Goal: Transaction & Acquisition: Purchase product/service

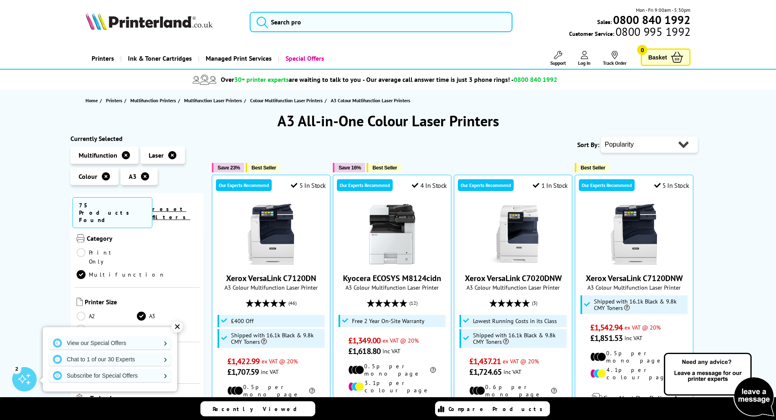
click at [177, 326] on div "✕" at bounding box center [177, 326] width 11 height 11
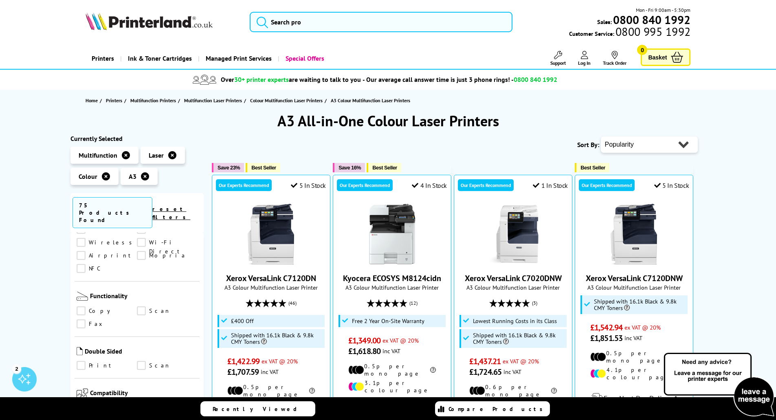
scroll to position [367, 0]
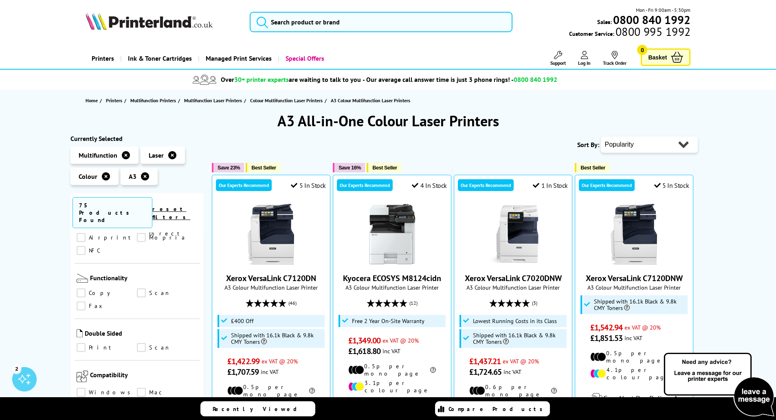
click at [82, 343] on link "Print" at bounding box center [107, 347] width 61 height 9
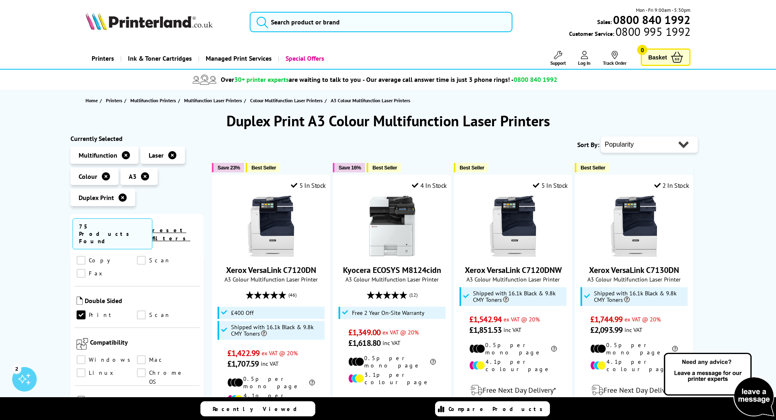
scroll to position [448, 0]
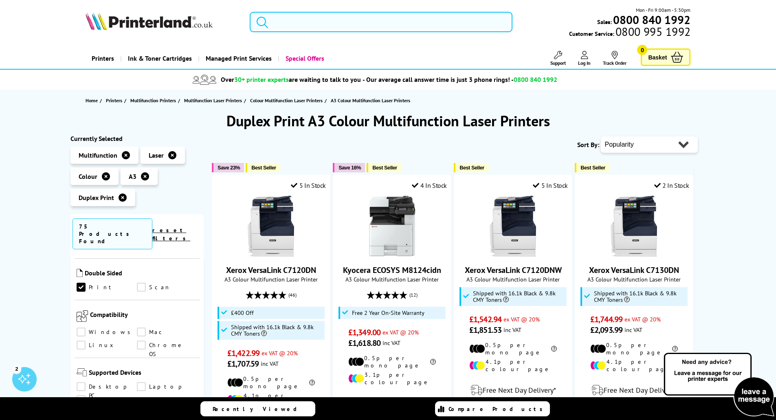
click at [82, 328] on link "Windows" at bounding box center [107, 332] width 61 height 9
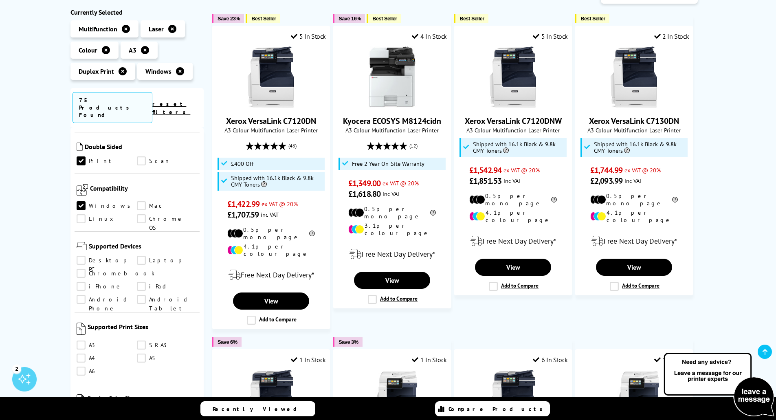
scroll to position [163, 0]
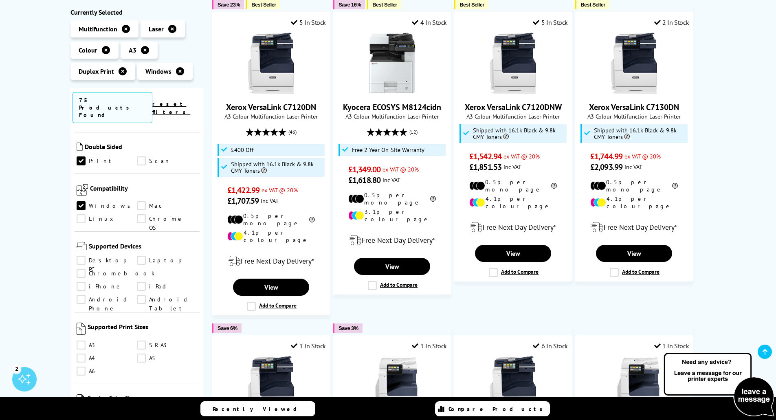
click at [79, 341] on link "A3" at bounding box center [107, 345] width 61 height 9
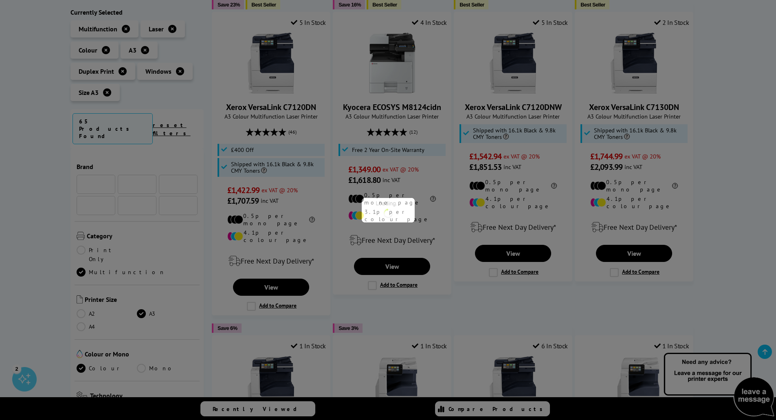
scroll to position [448, 0]
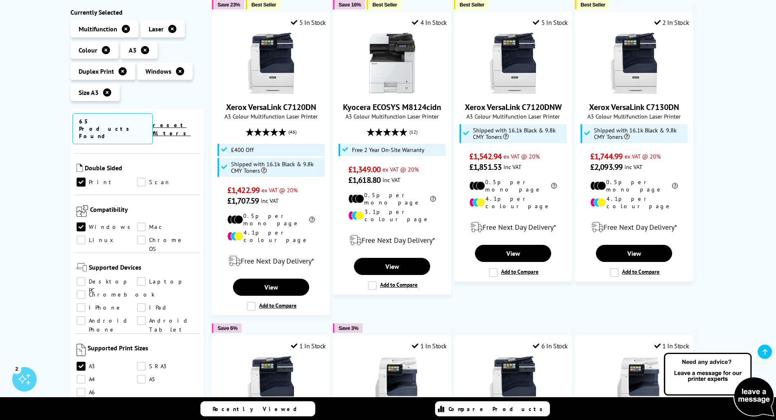
click at [81, 375] on link "A4" at bounding box center [107, 379] width 61 height 9
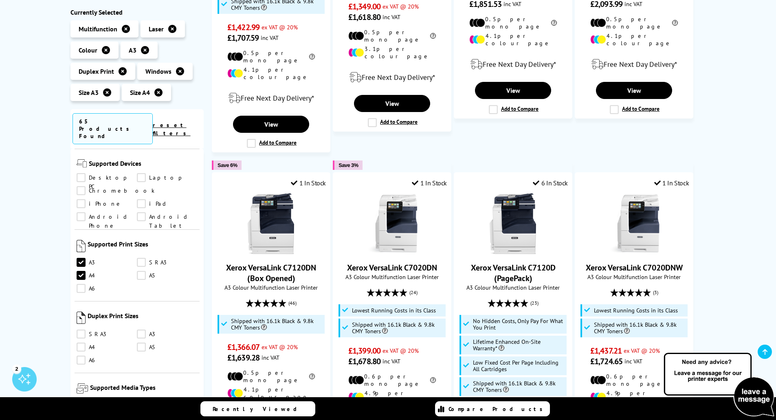
scroll to position [571, 0]
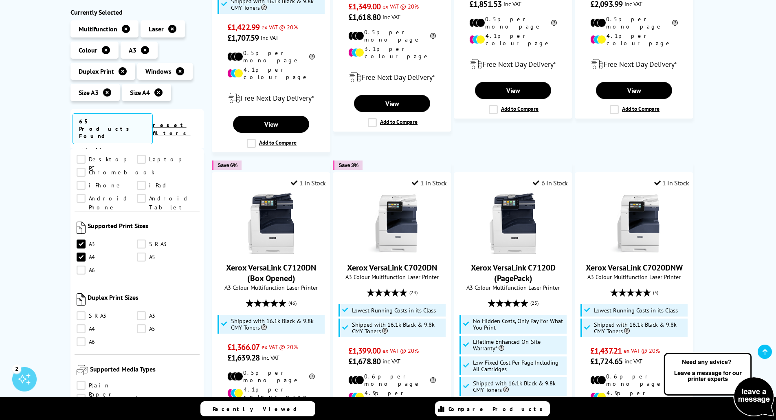
click at [143, 312] on link "A3" at bounding box center [167, 316] width 61 height 9
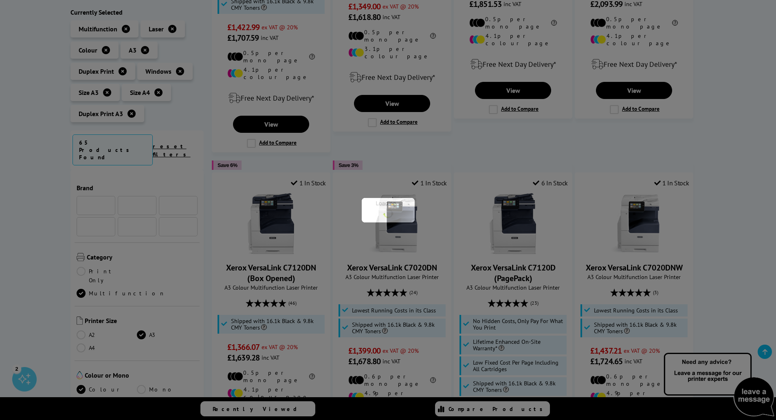
scroll to position [571, 0]
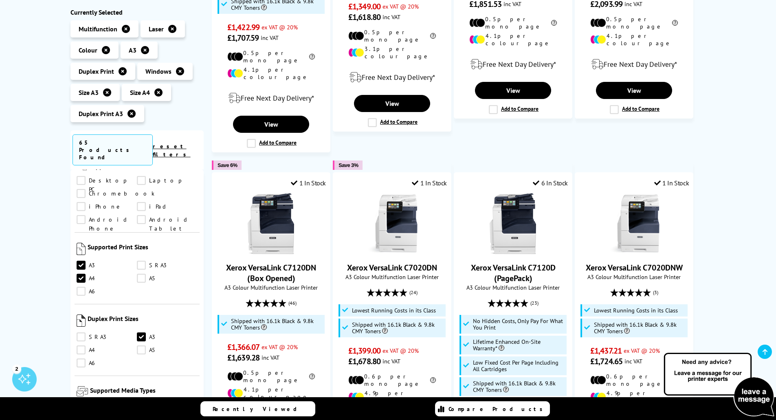
click at [80, 346] on link "A4" at bounding box center [107, 350] width 61 height 9
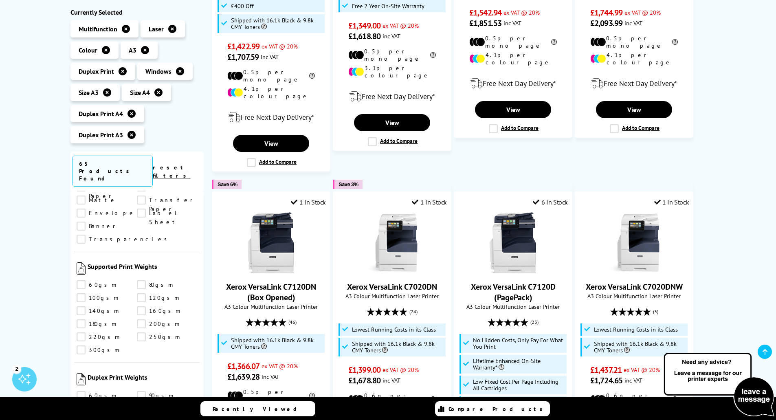
scroll to position [856, 0]
click at [141, 275] on link "80gsm" at bounding box center [167, 279] width 61 height 9
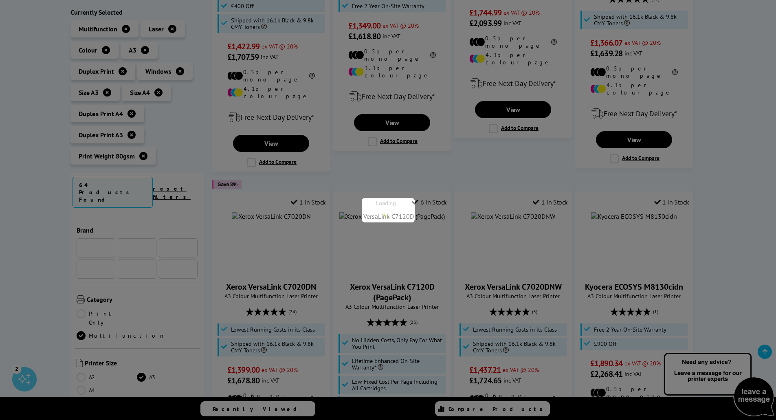
scroll to position [856, 0]
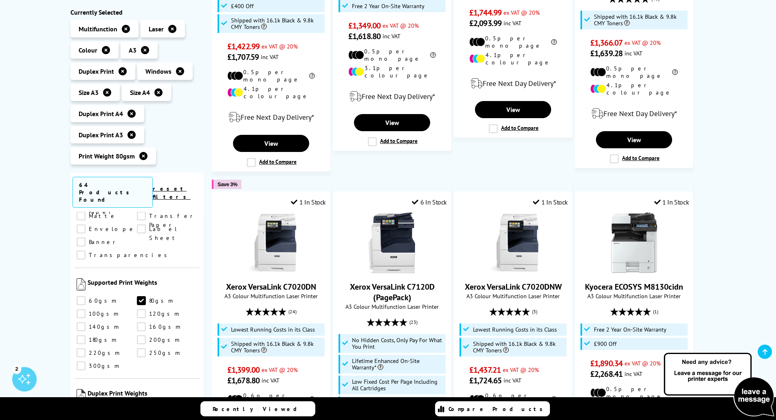
click at [82, 309] on link "100gsm" at bounding box center [107, 313] width 61 height 9
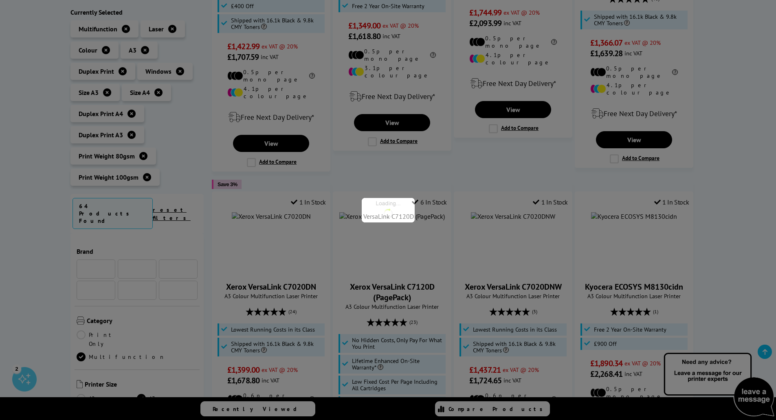
scroll to position [856, 0]
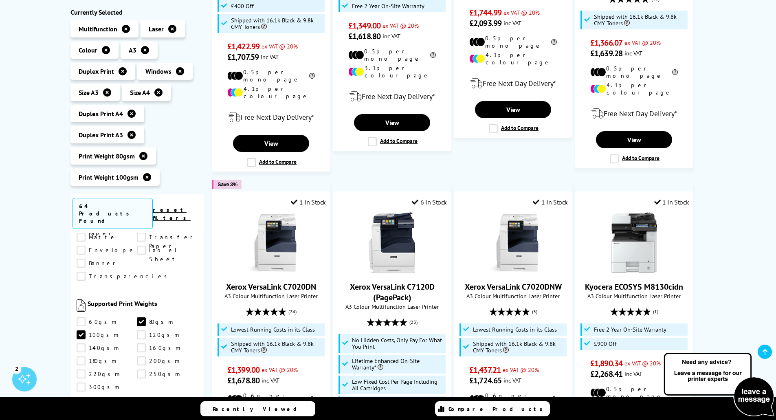
click at [139, 331] on link "120gsm" at bounding box center [167, 335] width 61 height 9
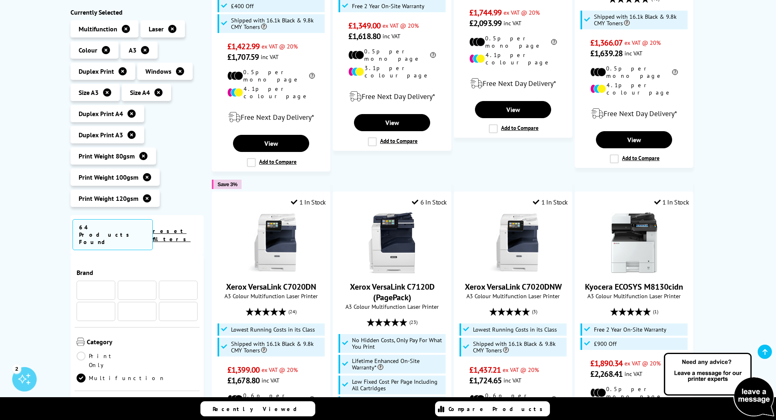
scroll to position [856, 0]
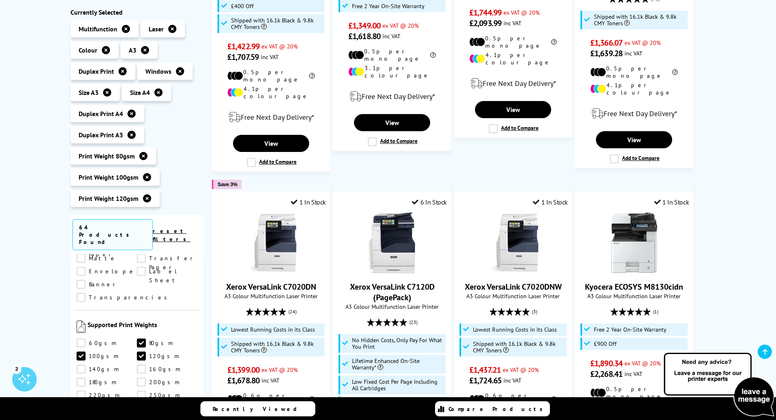
click at [81, 365] on link "140gsm" at bounding box center [107, 369] width 61 height 9
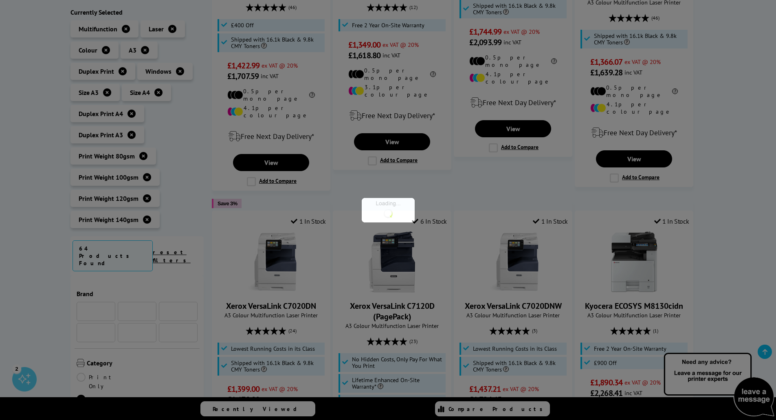
scroll to position [856, 0]
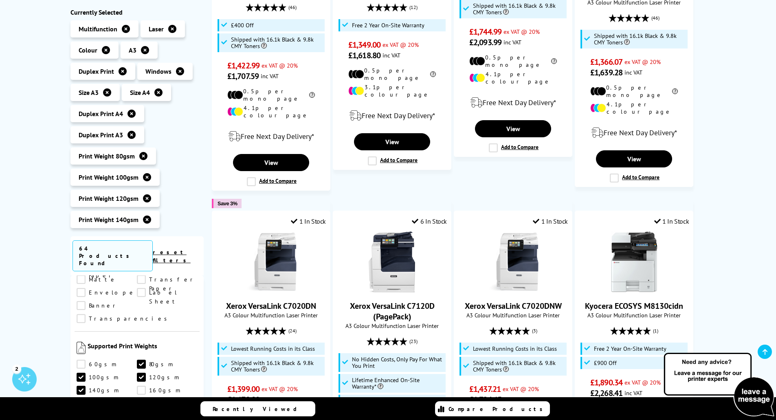
click at [140, 386] on link "160gsm" at bounding box center [167, 390] width 61 height 9
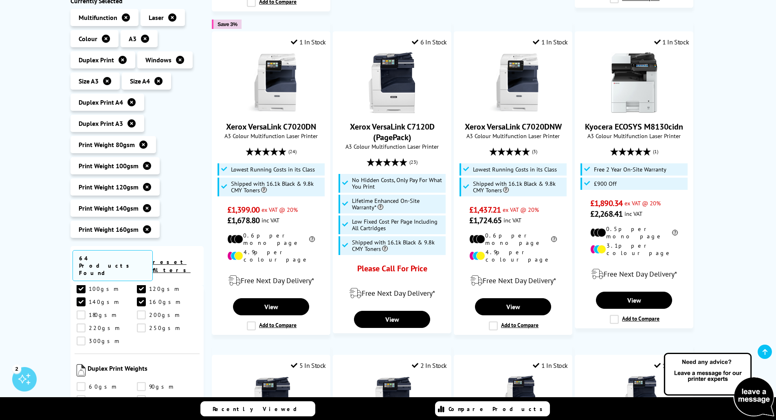
scroll to position [530, 0]
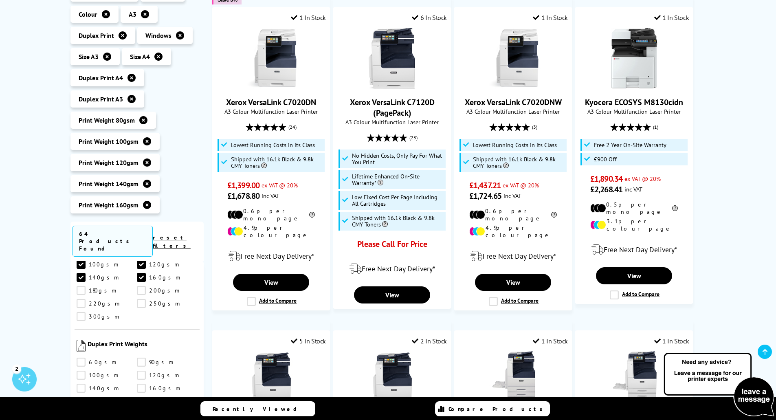
click at [141, 358] on link "90gsm" at bounding box center [167, 362] width 61 height 9
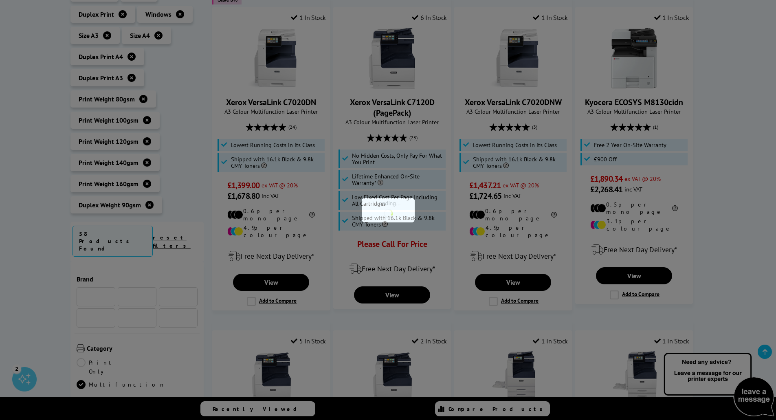
scroll to position [949, 0]
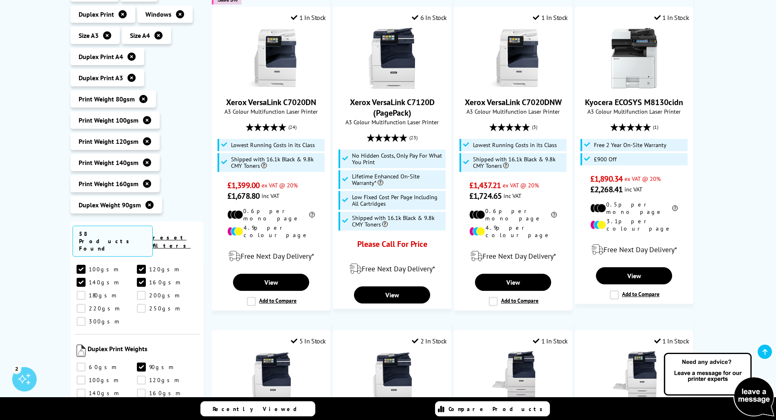
click at [82, 376] on link "100gsm" at bounding box center [107, 380] width 61 height 9
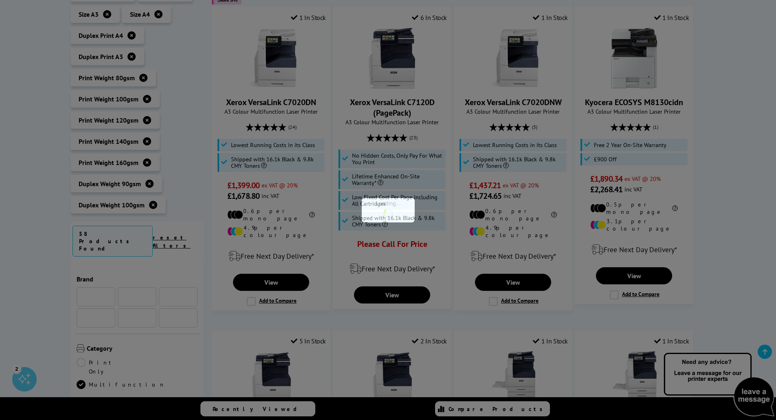
scroll to position [949, 0]
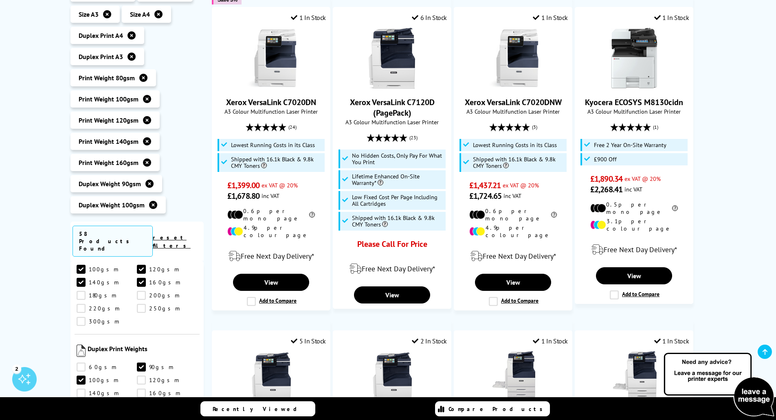
click at [143, 376] on link "120gsm" at bounding box center [167, 380] width 61 height 9
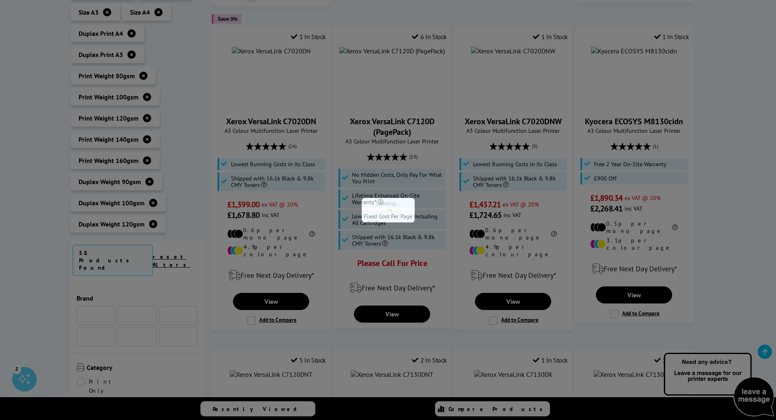
scroll to position [949, 0]
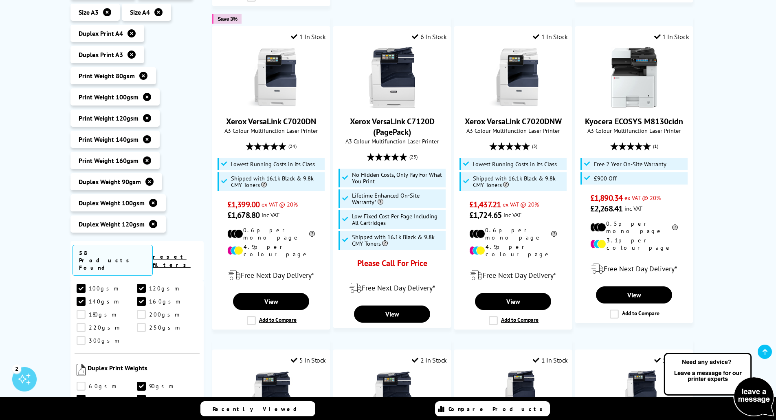
click at [83, 408] on link "140gsm" at bounding box center [107, 412] width 61 height 9
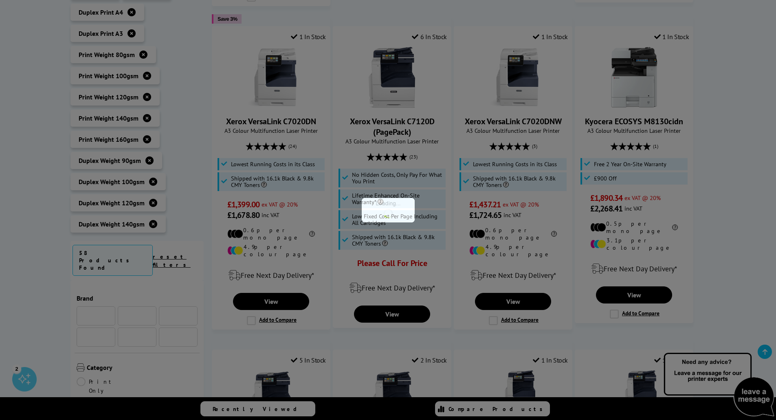
scroll to position [949, 0]
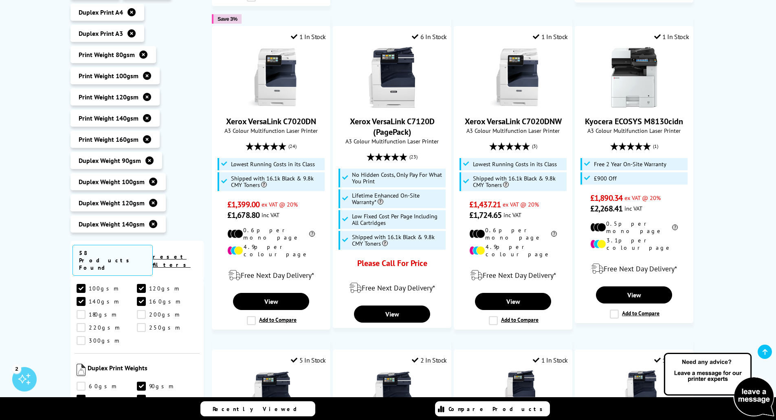
click at [141, 408] on link "160gsm" at bounding box center [167, 412] width 61 height 9
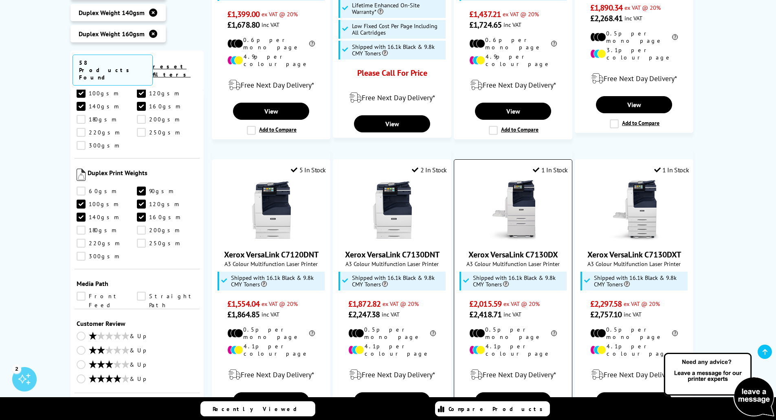
scroll to position [734, 0]
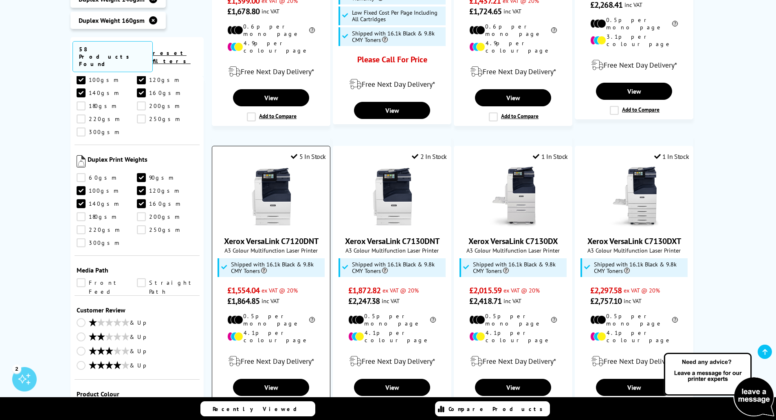
click at [299, 207] on img at bounding box center [271, 197] width 61 height 61
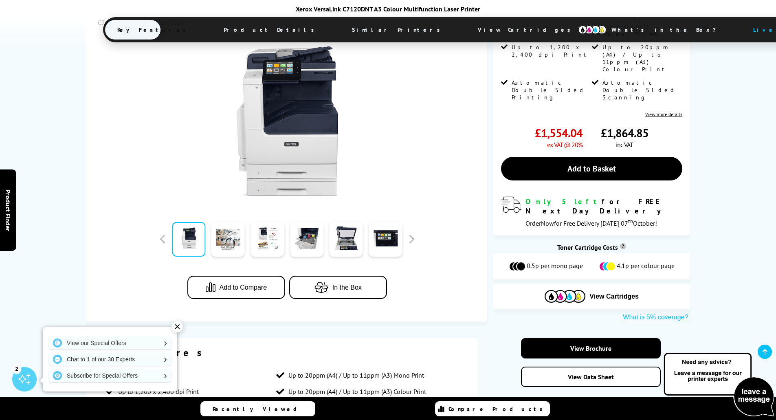
scroll to position [122, 0]
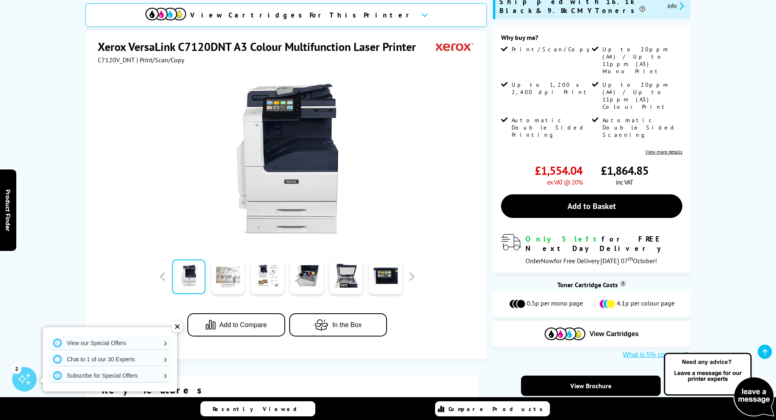
click at [231, 275] on link at bounding box center [228, 277] width 33 height 35
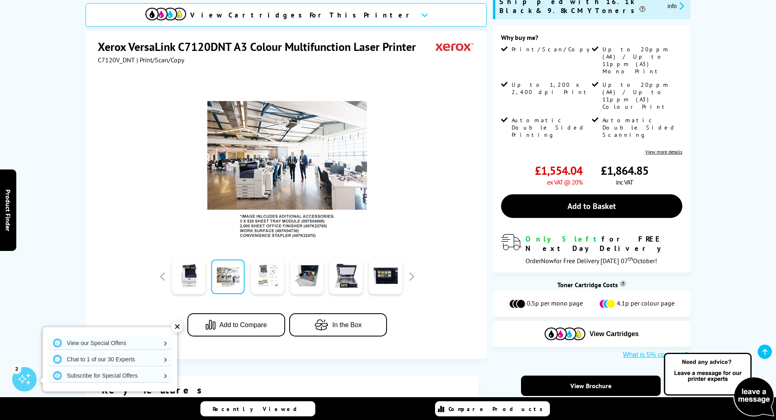
click at [260, 263] on link at bounding box center [267, 277] width 33 height 35
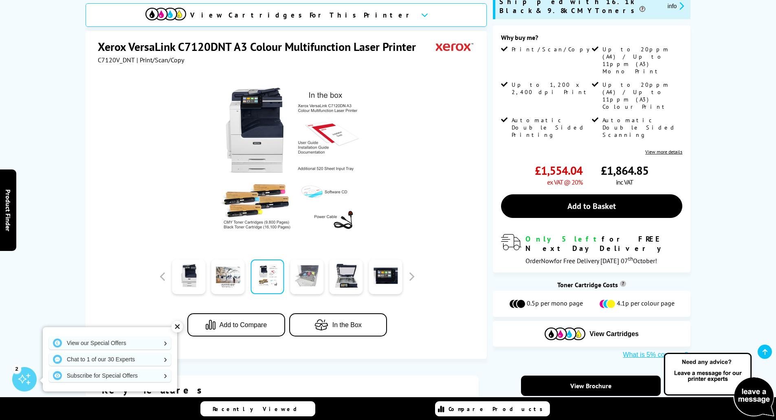
click at [307, 273] on link at bounding box center [306, 277] width 33 height 35
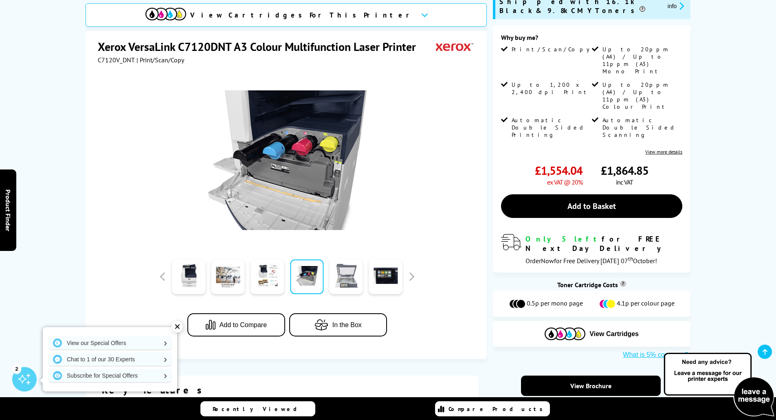
click at [340, 260] on link at bounding box center [346, 277] width 33 height 35
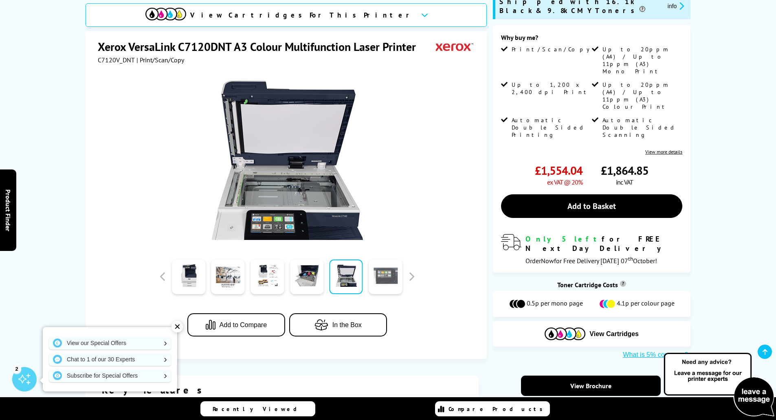
click at [390, 265] on link at bounding box center [385, 277] width 33 height 35
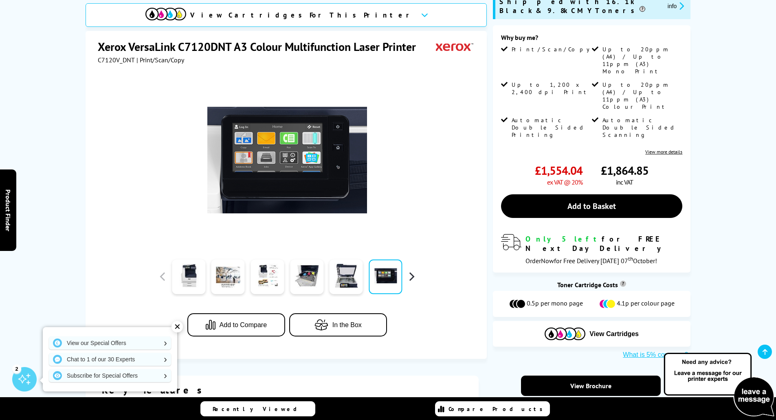
click at [414, 271] on button "button" at bounding box center [412, 277] width 12 height 12
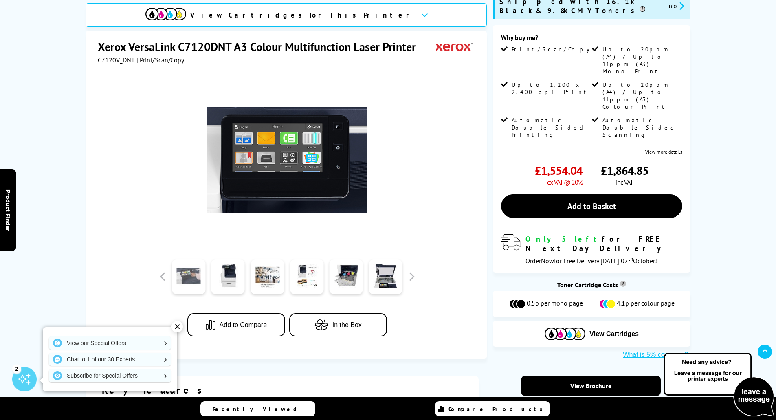
click at [194, 265] on link at bounding box center [188, 277] width 33 height 35
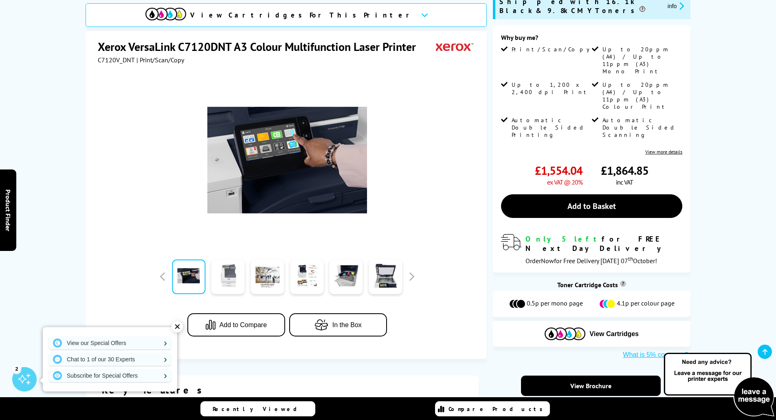
click at [225, 264] on link at bounding box center [228, 277] width 33 height 35
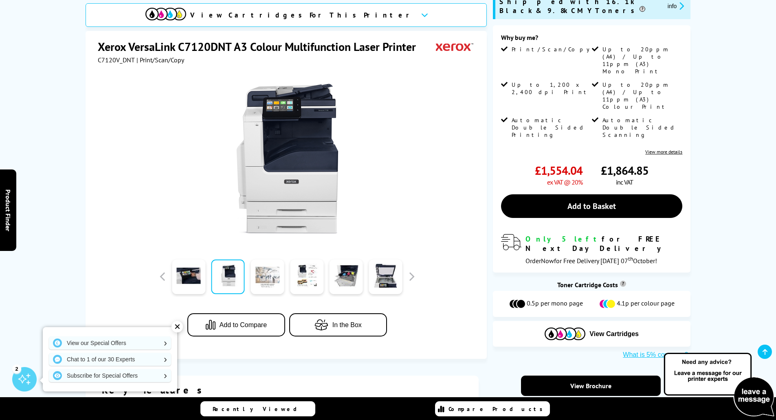
click at [266, 265] on link at bounding box center [267, 277] width 33 height 35
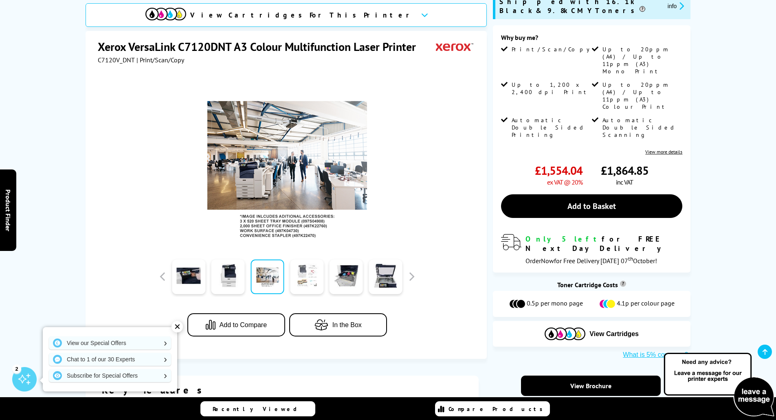
click at [300, 268] on link at bounding box center [306, 277] width 33 height 35
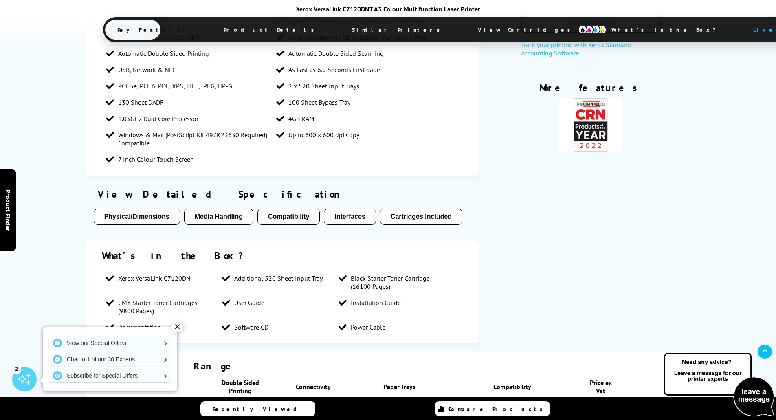
scroll to position [530, 0]
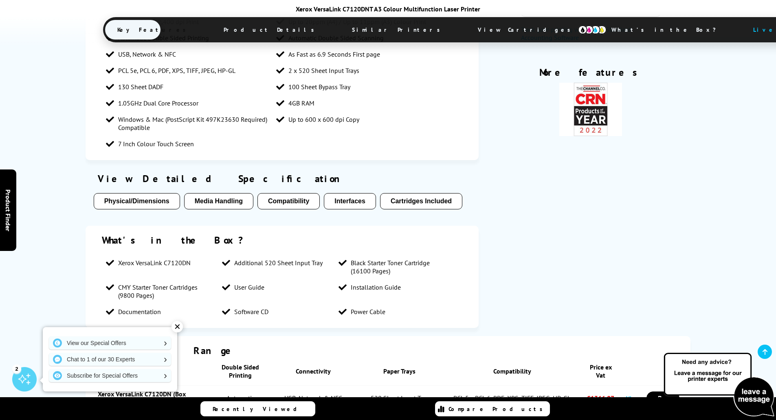
click at [445, 193] on button "Cartridges Included" at bounding box center [421, 201] width 82 height 16
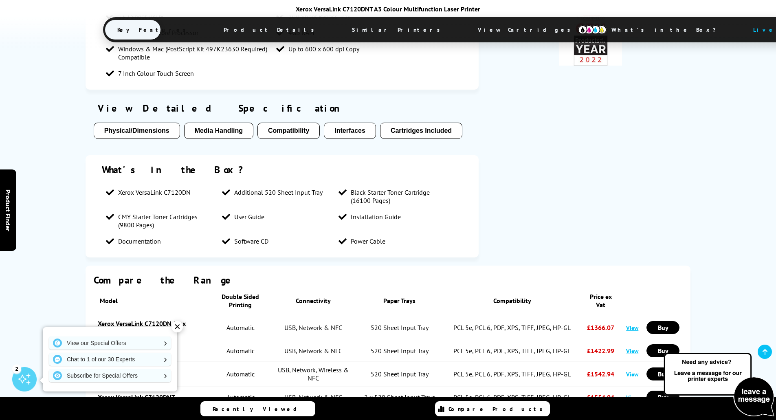
scroll to position [815, 0]
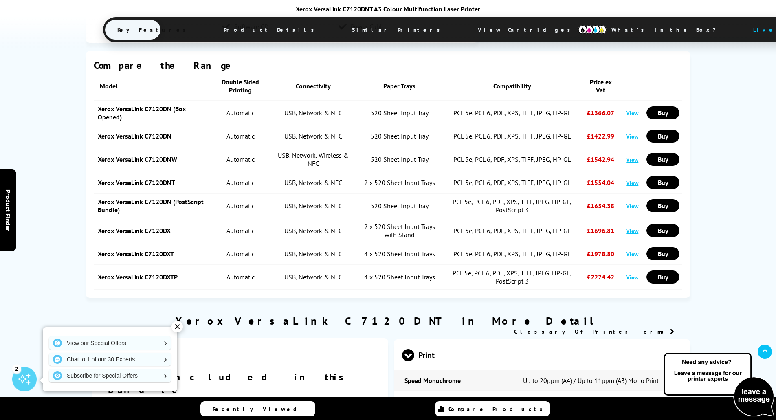
click at [180, 329] on div "✕" at bounding box center [177, 326] width 11 height 11
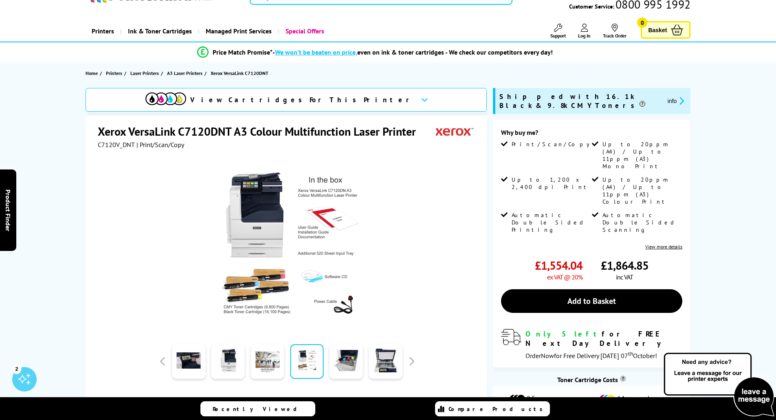
scroll to position [0, 0]
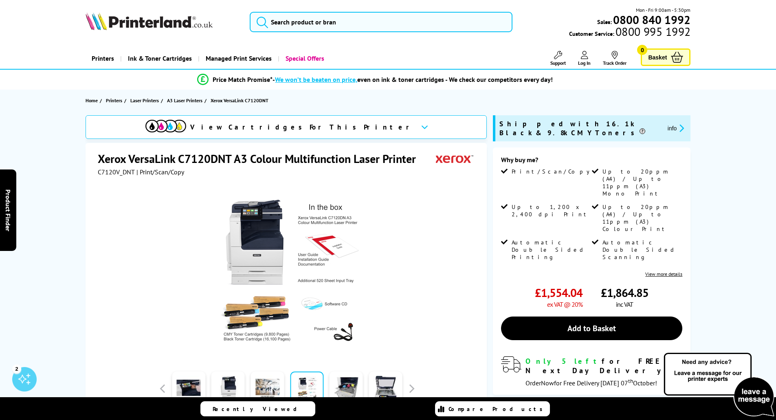
click at [662, 271] on link "View more details" at bounding box center [664, 274] width 37 height 6
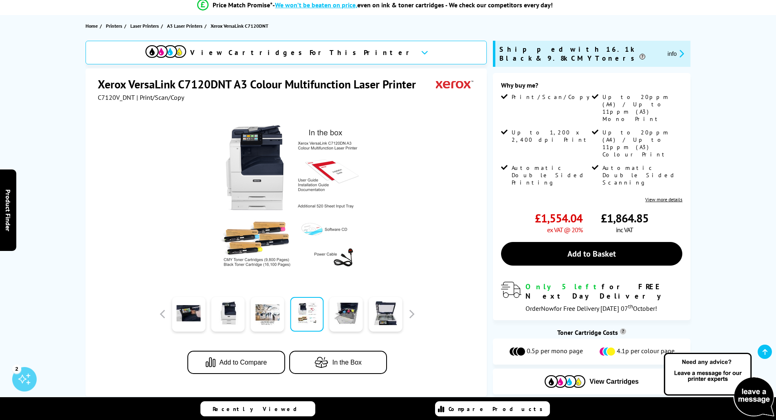
scroll to position [60, 0]
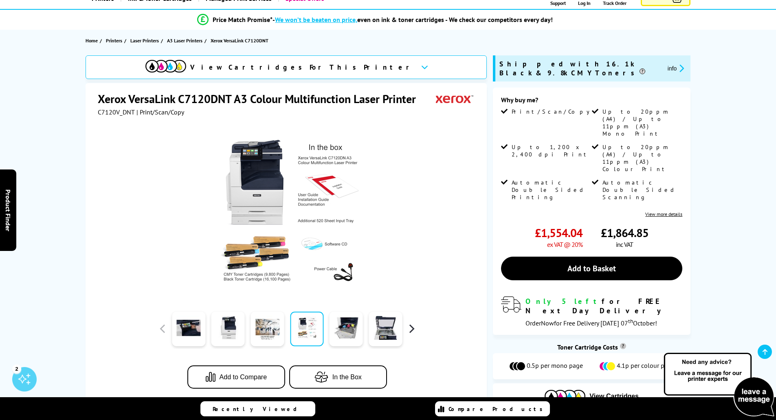
click at [416, 329] on button "button" at bounding box center [412, 329] width 12 height 12
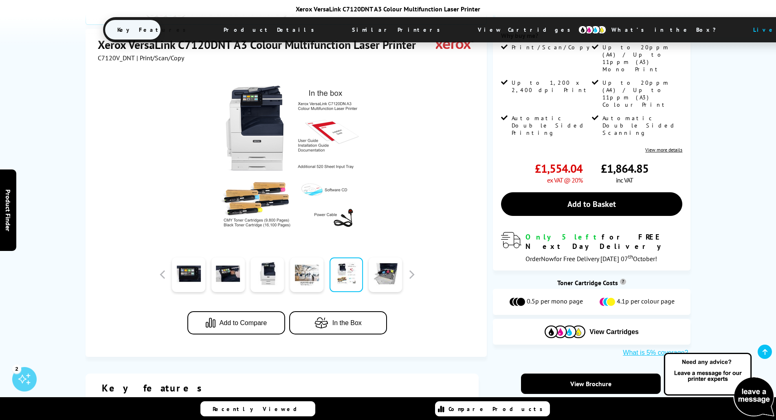
scroll to position [122, 0]
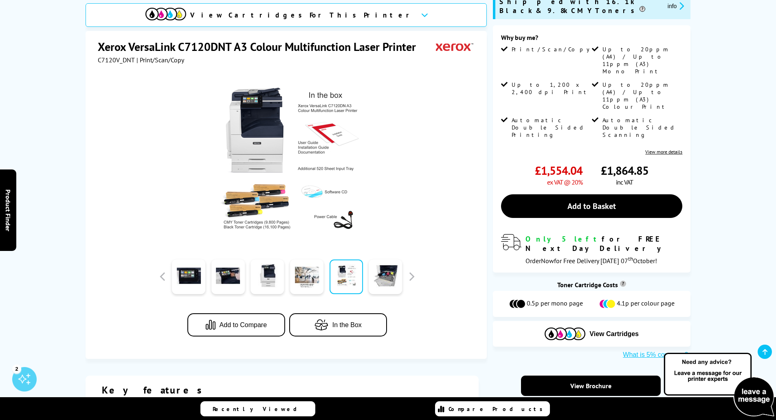
click at [339, 322] on span "In the Box" at bounding box center [347, 325] width 29 height 7
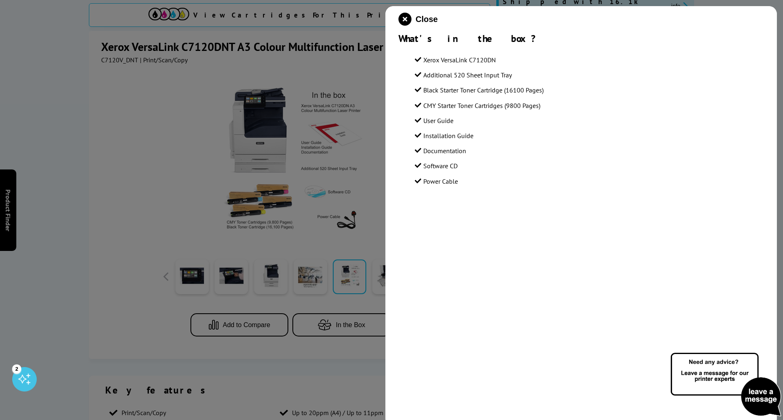
click at [339, 316] on div at bounding box center [391, 210] width 783 height 420
click at [424, 17] on span "Close" at bounding box center [426, 19] width 22 height 9
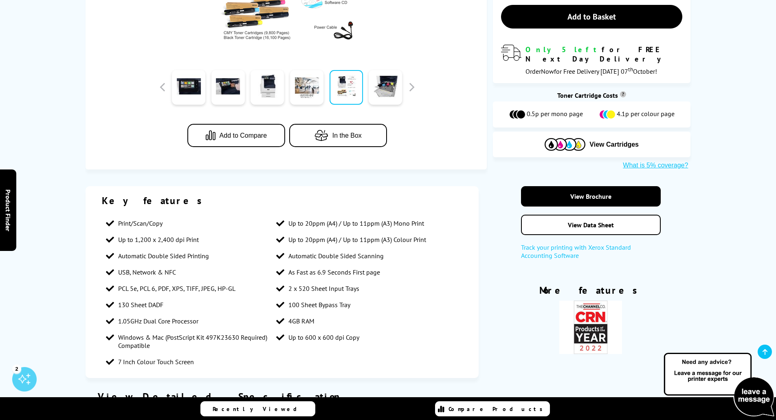
scroll to position [326, 0]
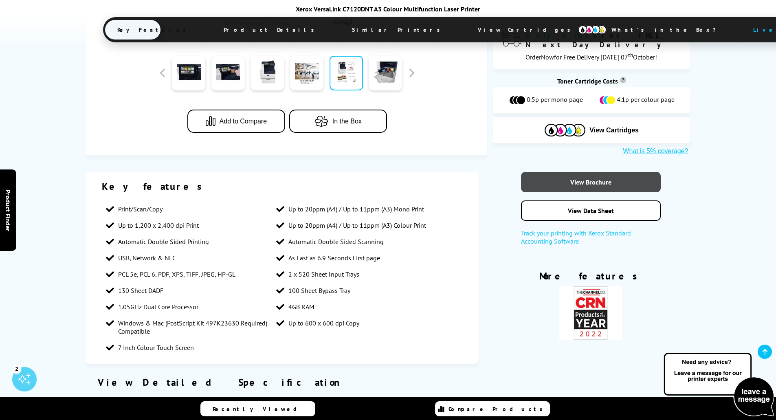
drag, startPoint x: 580, startPoint y: 165, endPoint x: 569, endPoint y: 174, distance: 13.9
drag, startPoint x: 569, startPoint y: 174, endPoint x: 555, endPoint y: 169, distance: 15.1
click at [555, 172] on link "View Brochure" at bounding box center [591, 182] width 140 height 20
